Goal: Task Accomplishment & Management: Complete application form

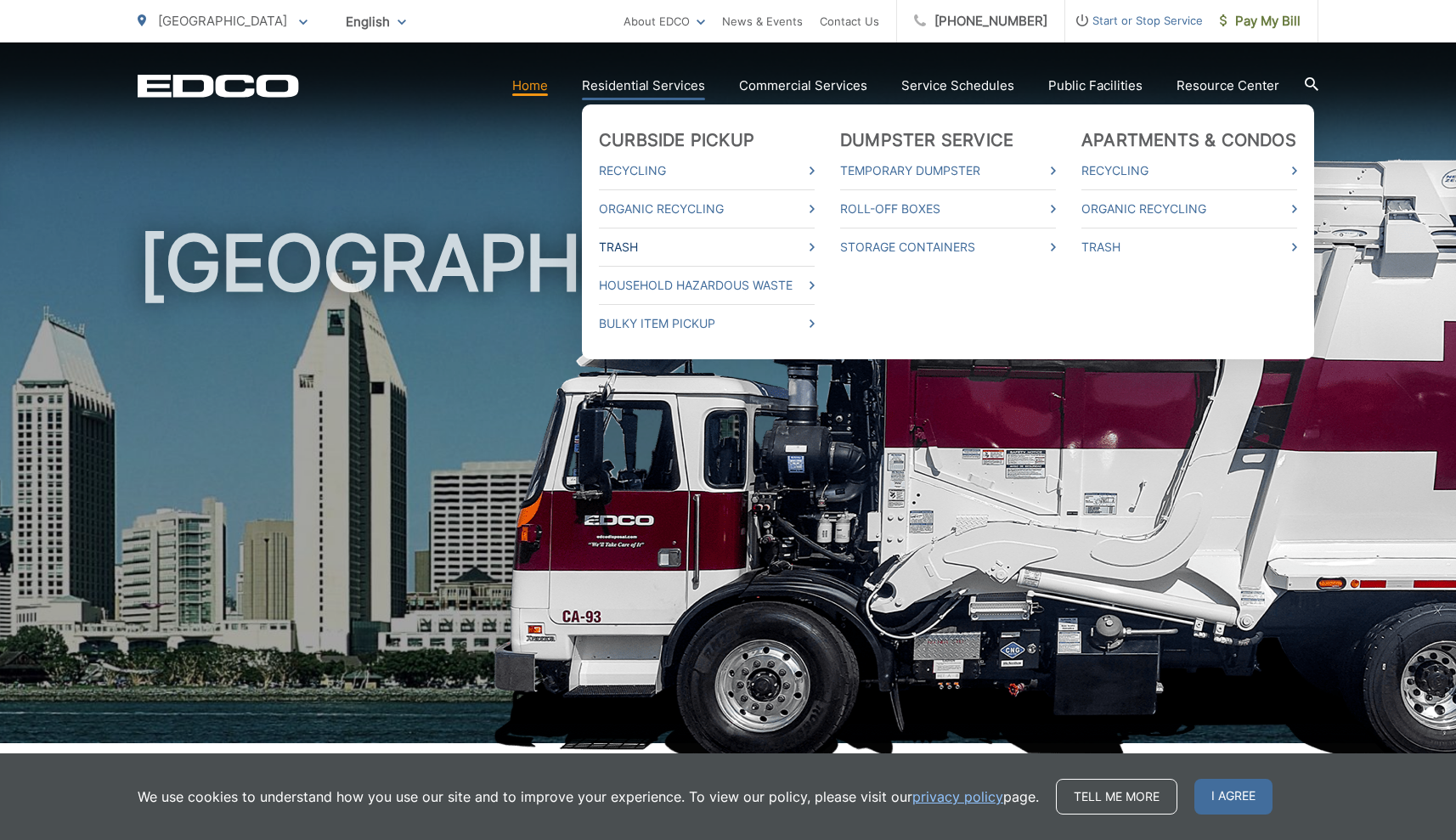
click at [642, 243] on link "Trash" at bounding box center [706, 247] width 215 height 21
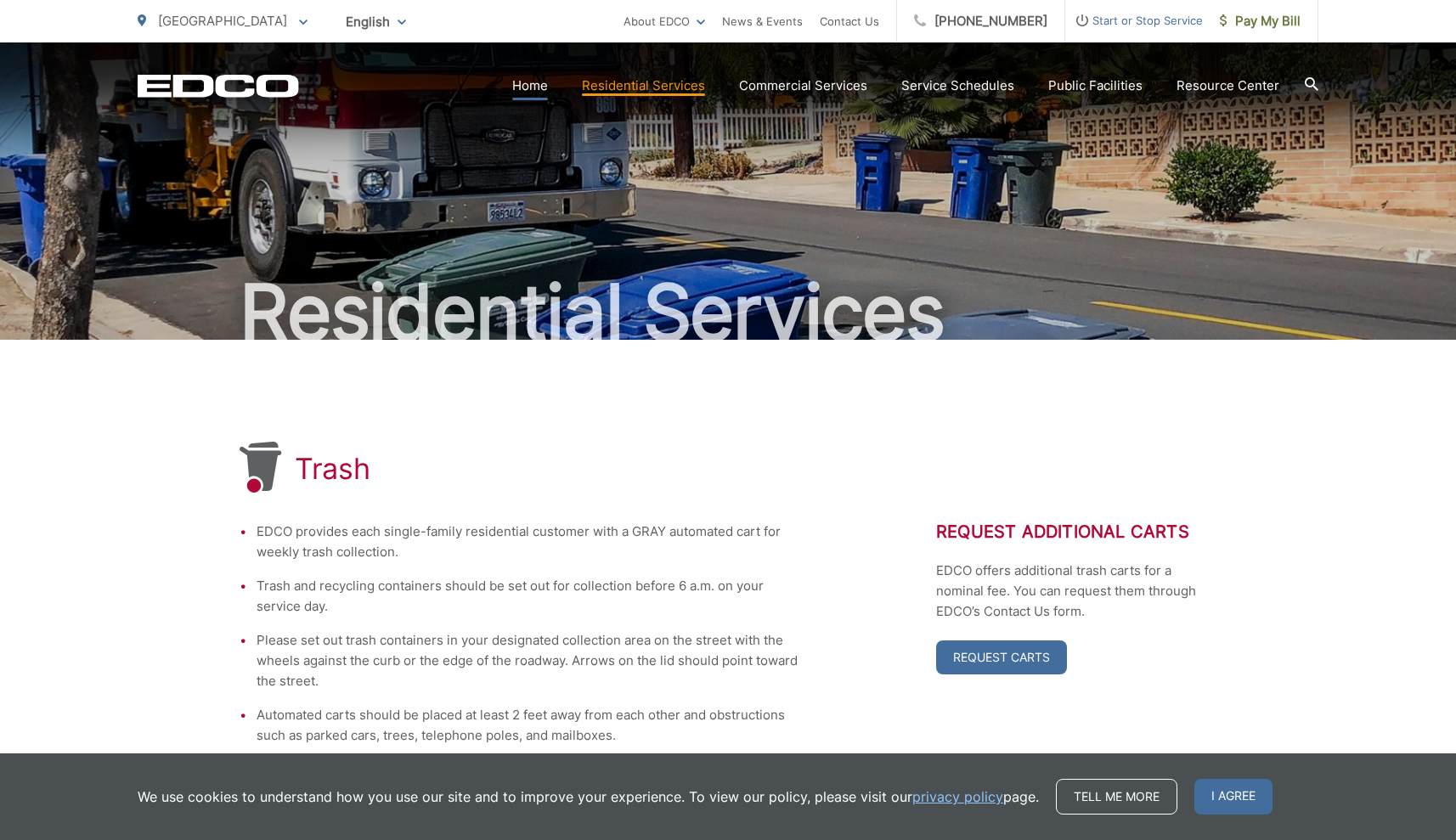
click at [546, 83] on link "Home" at bounding box center [530, 86] width 36 height 21
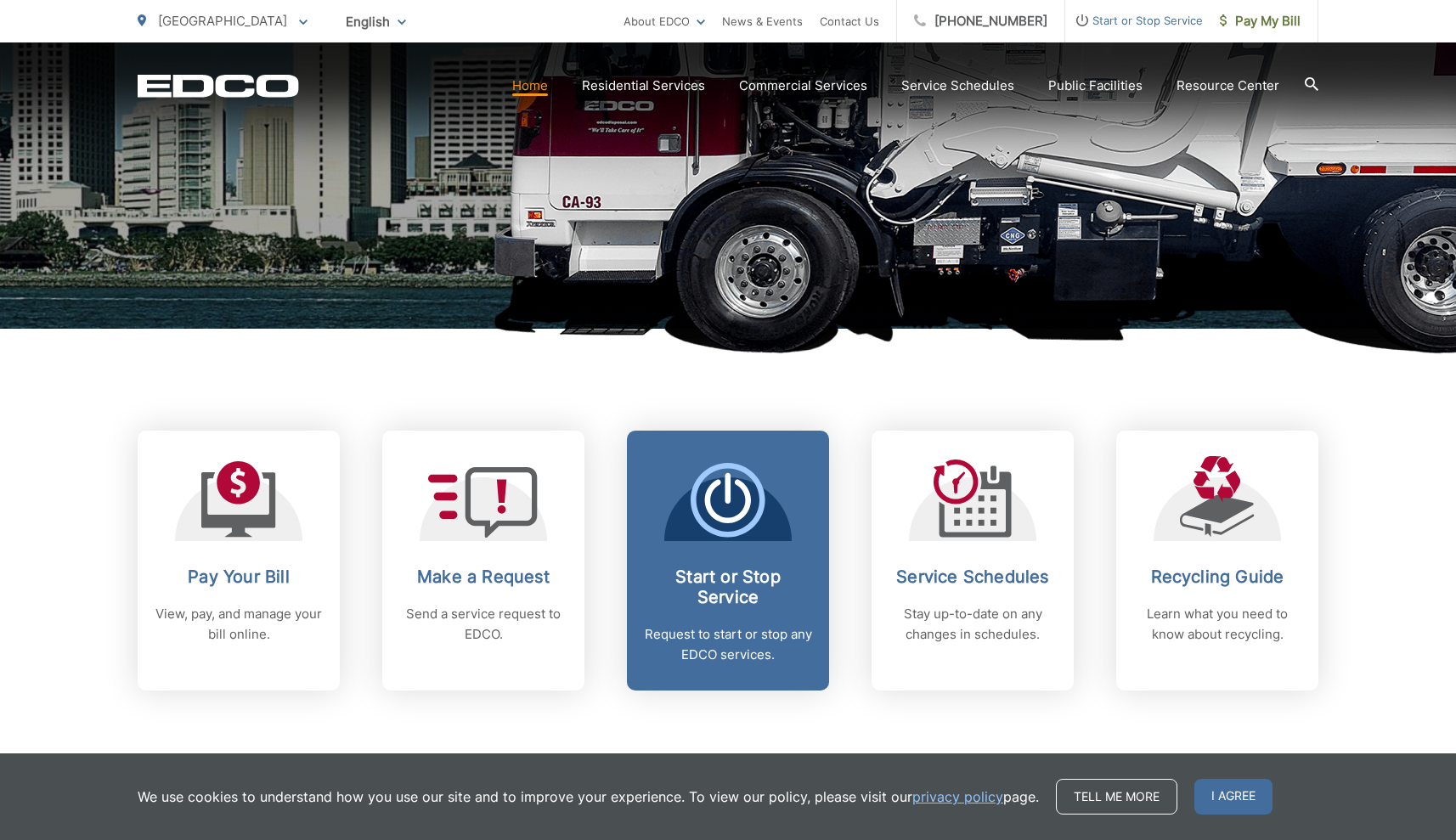
scroll to position [420, 0]
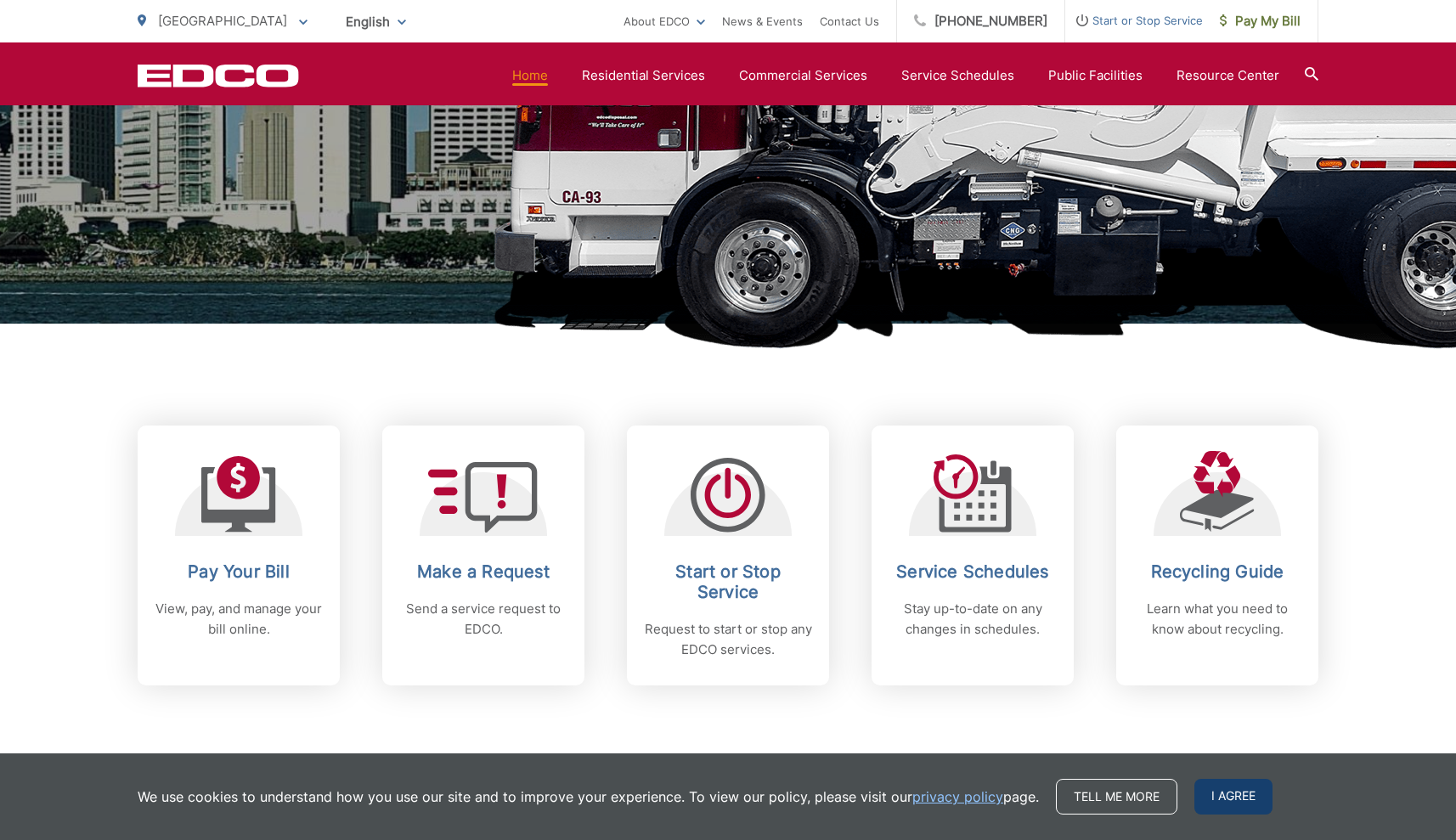
click at [1238, 796] on span "I agree" at bounding box center [1233, 797] width 78 height 36
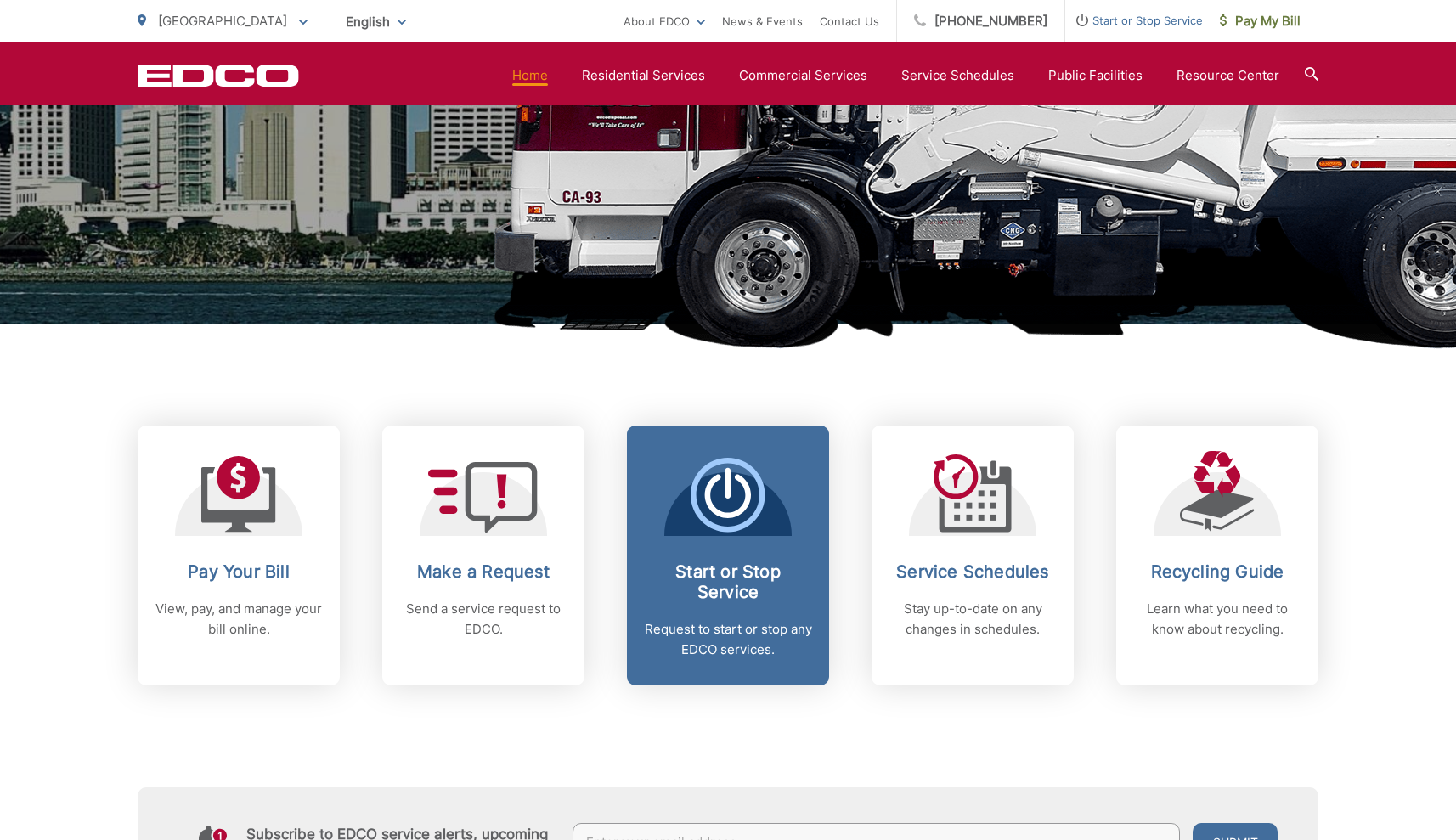
click at [710, 534] on span at bounding box center [727, 497] width 74 height 78
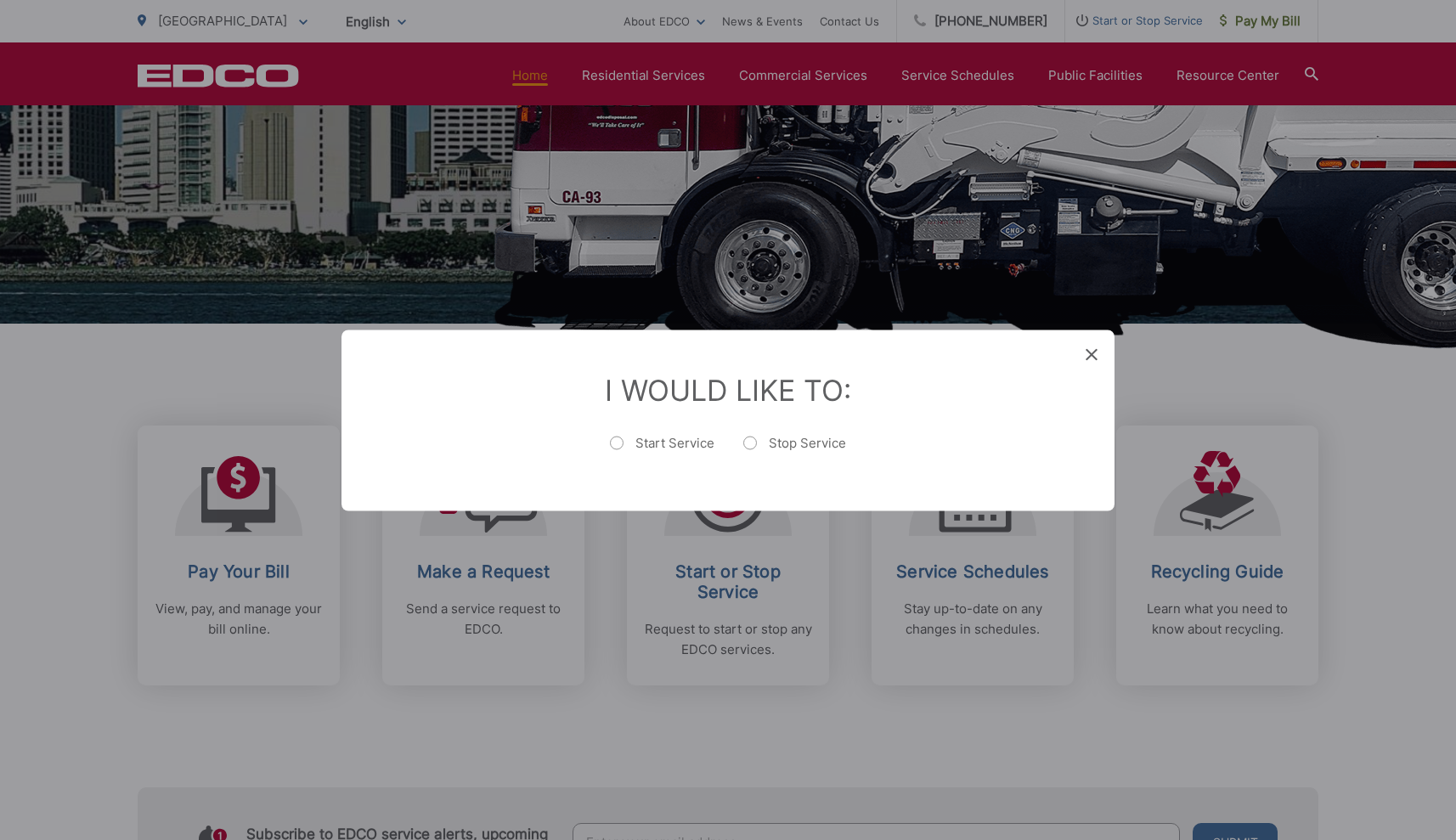
click at [618, 442] on label "Start Service" at bounding box center [661, 451] width 104 height 34
radio input "true"
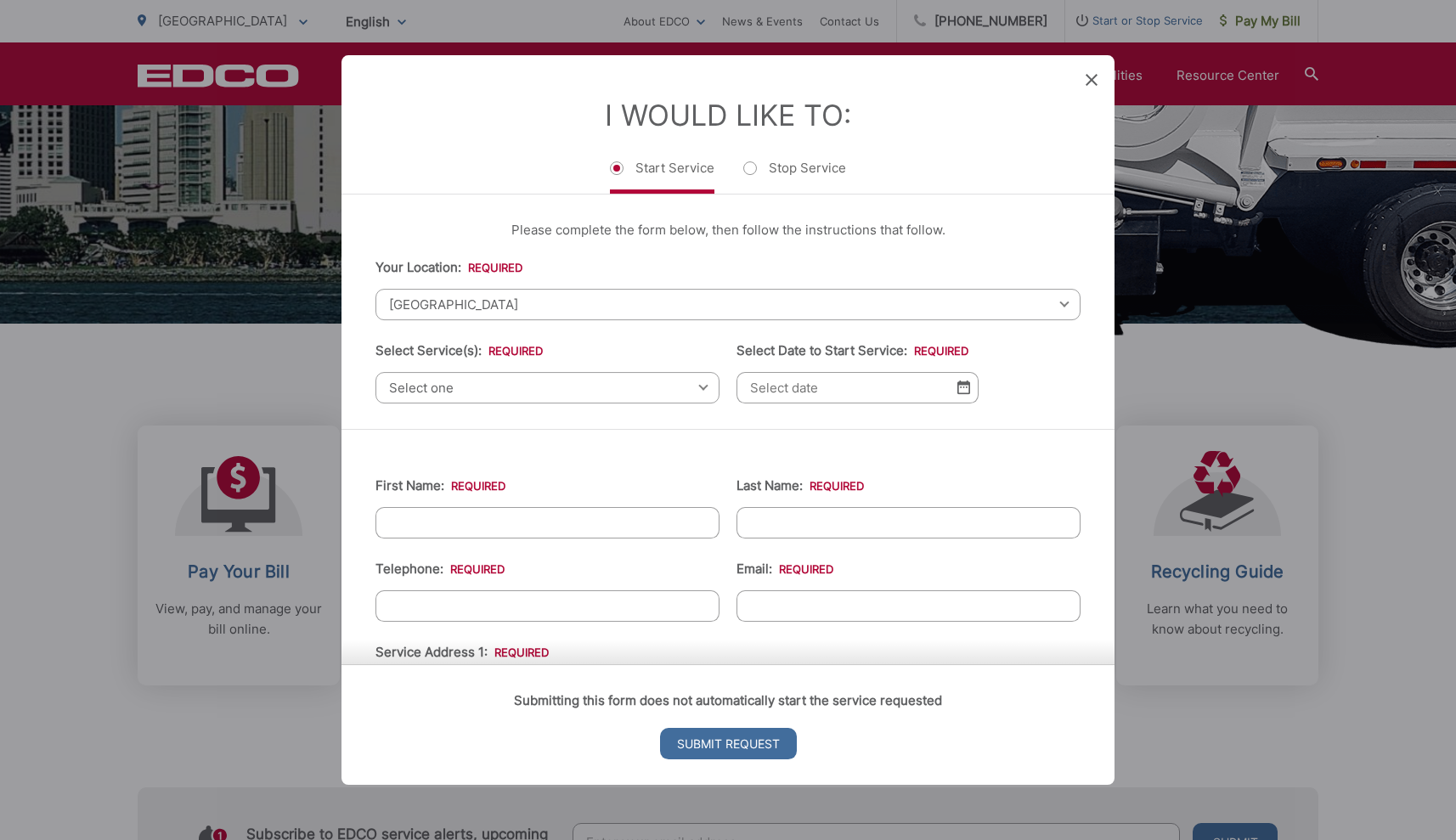
click at [1089, 74] on icon at bounding box center [1091, 80] width 12 height 12
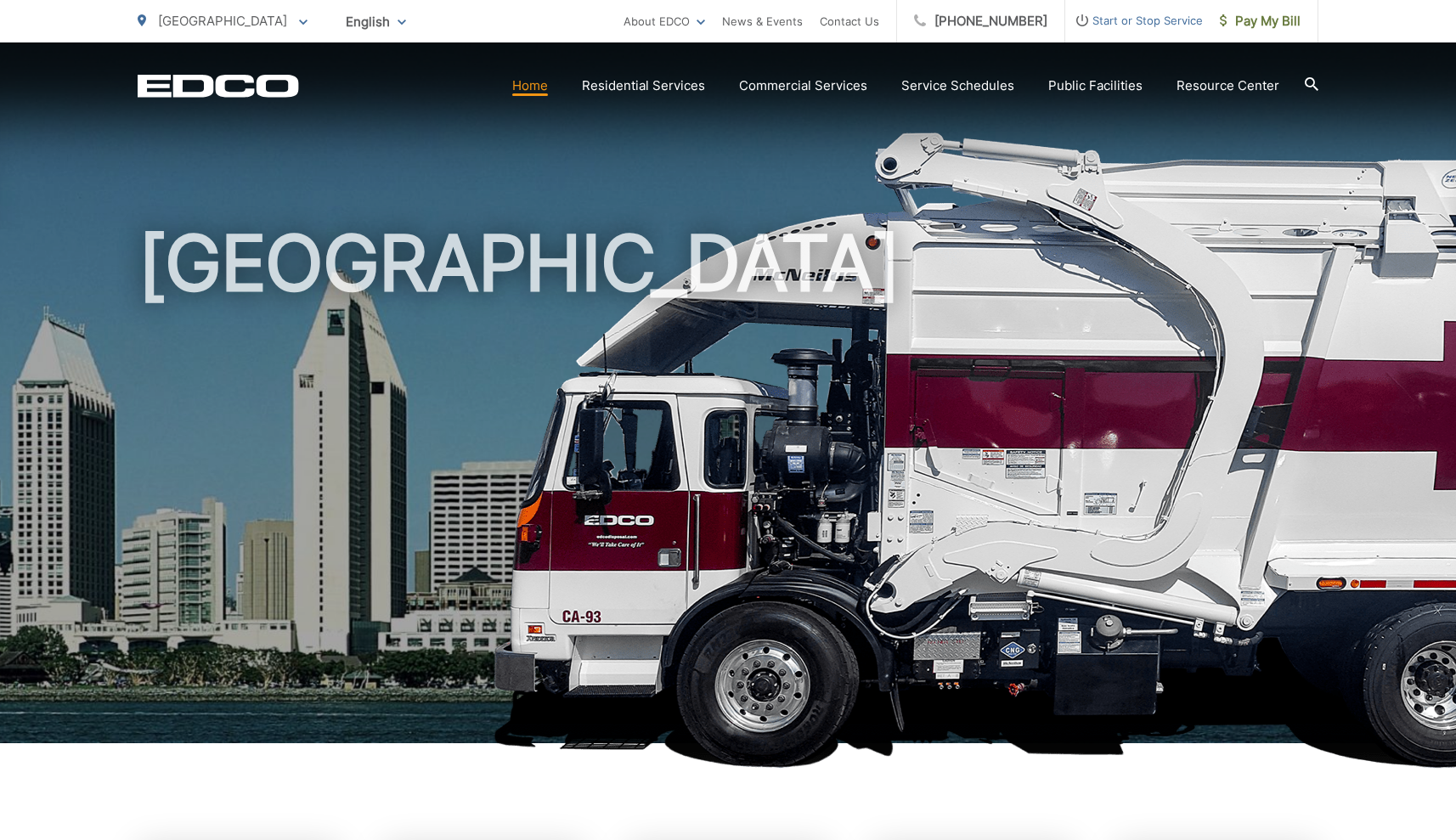
scroll to position [0, 0]
